Goal: Navigation & Orientation: Find specific page/section

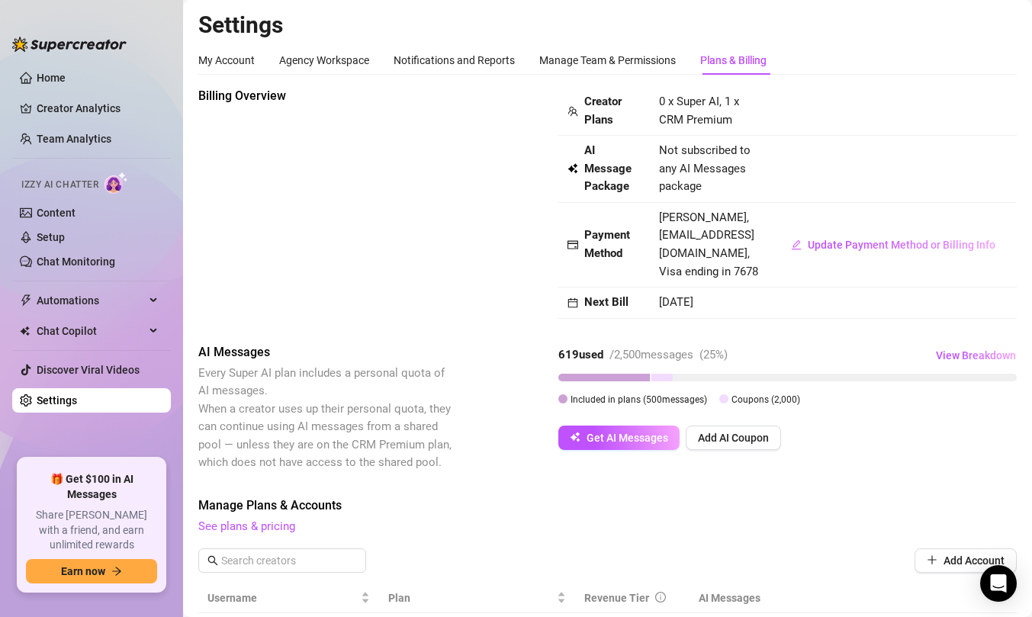
click at [41, 79] on link "Home" at bounding box center [51, 78] width 29 height 12
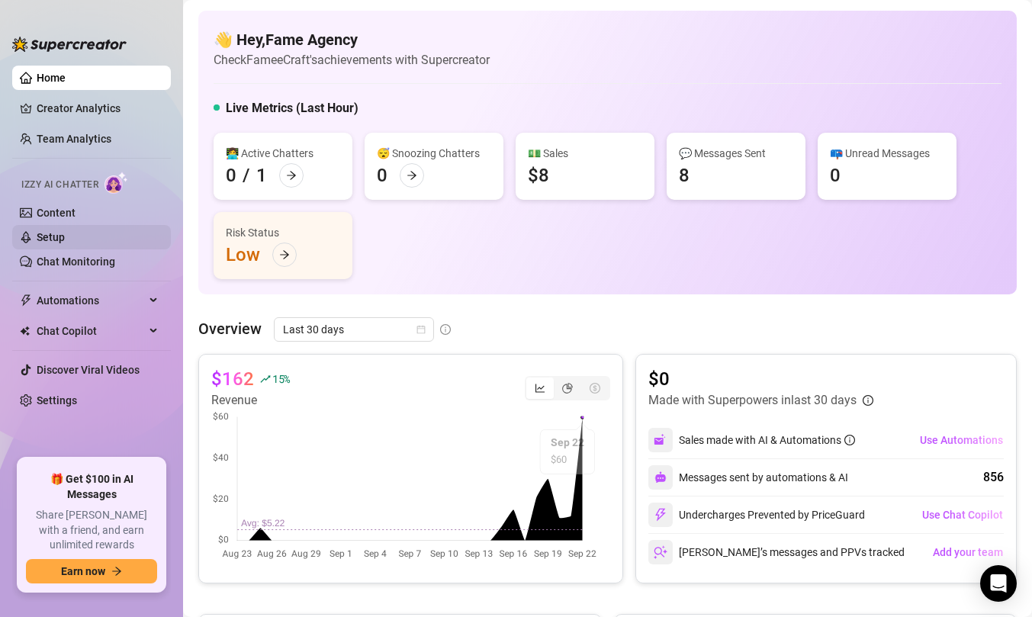
click at [65, 231] on link "Setup" at bounding box center [51, 237] width 28 height 12
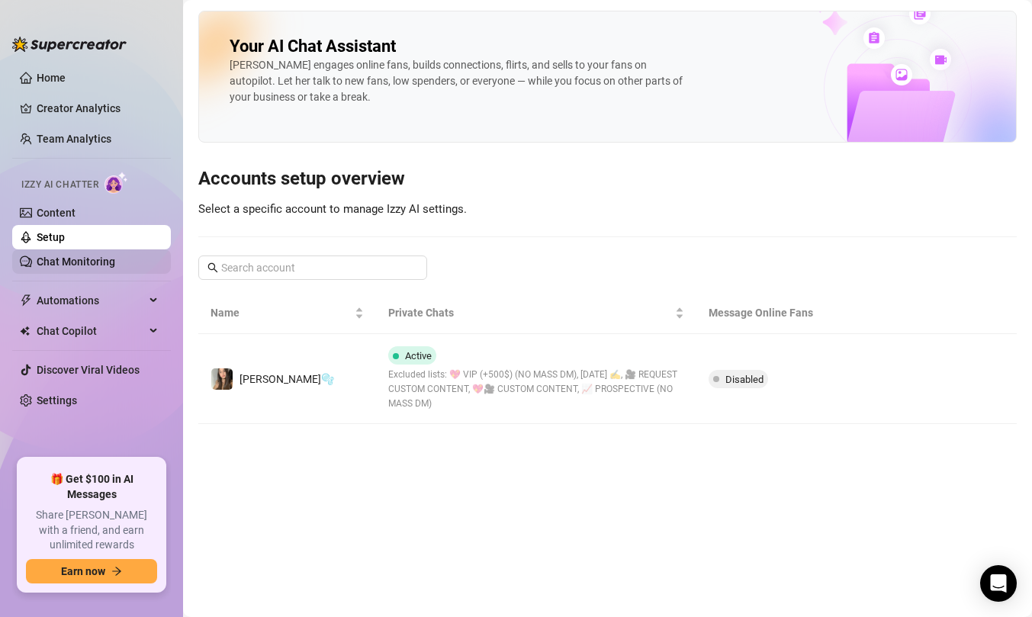
click at [62, 256] on link "Chat Monitoring" at bounding box center [76, 262] width 79 height 12
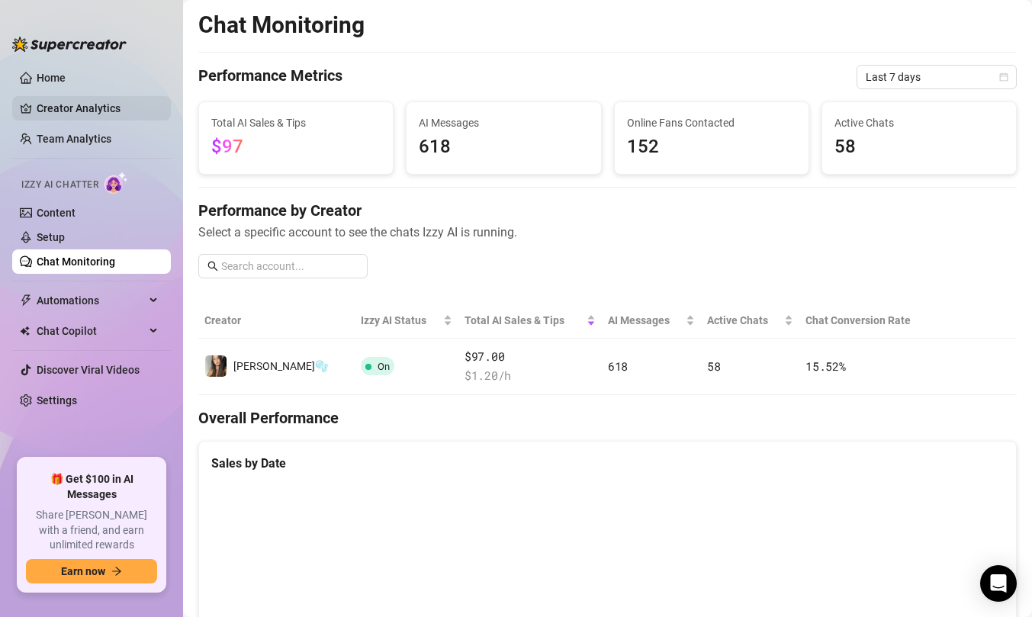
click at [106, 110] on link "Creator Analytics" at bounding box center [98, 108] width 122 height 24
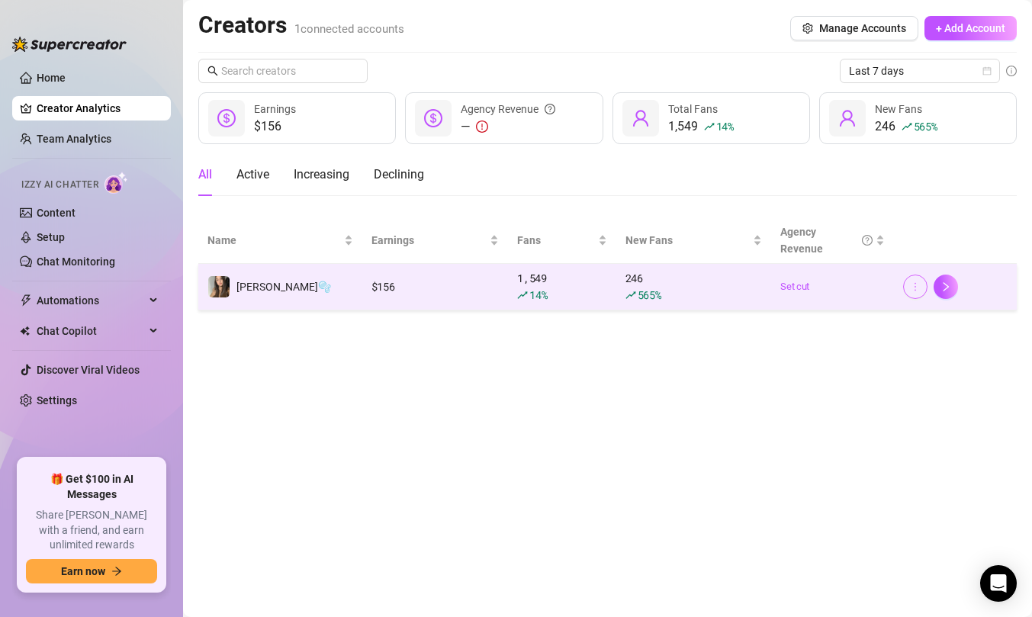
click at [909, 288] on button "button" at bounding box center [915, 287] width 24 height 24
click at [958, 286] on link at bounding box center [946, 287] width 24 height 24
